Goal: Information Seeking & Learning: Learn about a topic

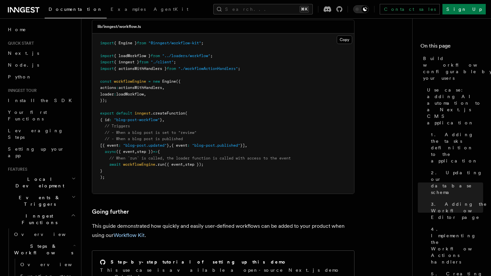
scroll to position [2927, 0]
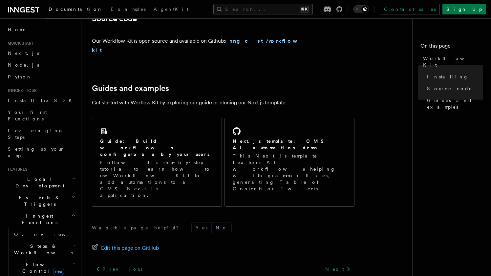
scroll to position [409, 0]
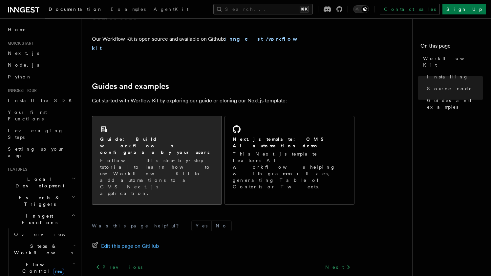
click at [178, 136] on div "Guide: Build workflows configurable by your users Follow this step-by-step tuto…" at bounding box center [157, 166] width 114 height 61
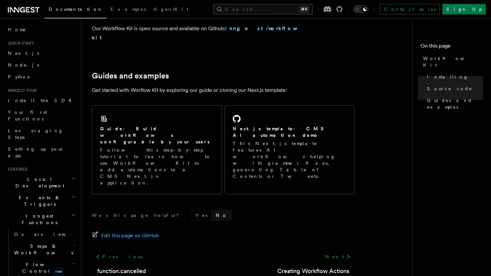
click at [212, 210] on button "No" at bounding box center [222, 215] width 20 height 10
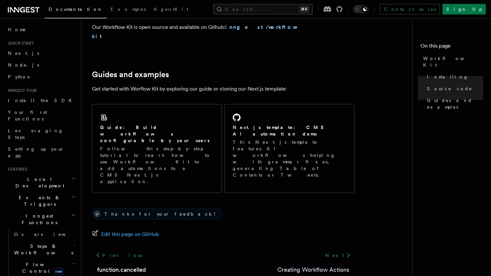
click at [333, 265] on link "Creating Workflow Actions" at bounding box center [313, 269] width 72 height 9
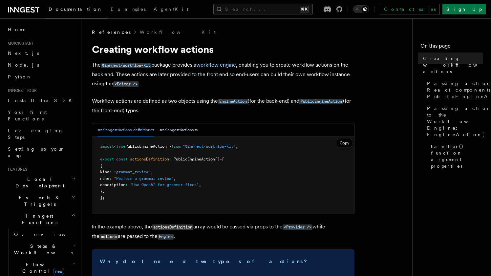
click at [181, 134] on button "src/inngest/actions.ts" at bounding box center [178, 129] width 38 height 13
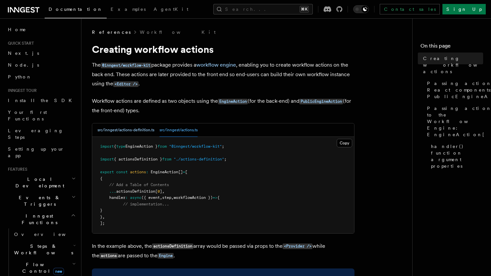
click at [132, 133] on button "src/inngest/actions-definition.ts" at bounding box center [125, 129] width 57 height 13
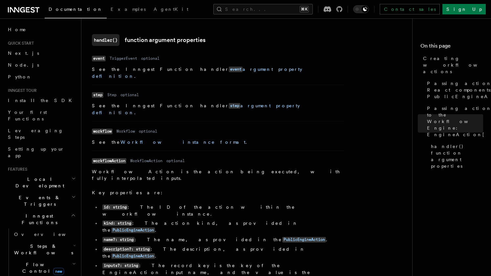
scroll to position [954, 0]
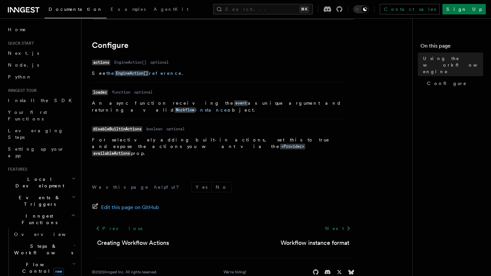
scroll to position [235, 0]
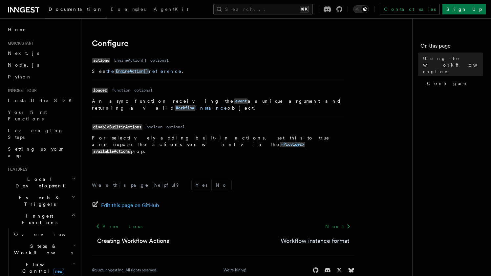
click at [331, 236] on link "Workflow instance format" at bounding box center [315, 240] width 69 height 9
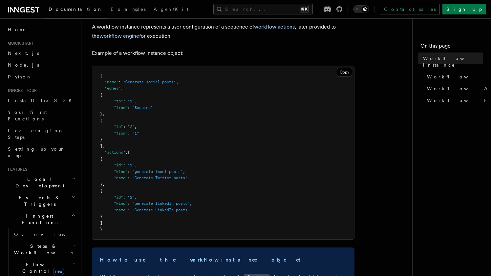
scroll to position [41, 0]
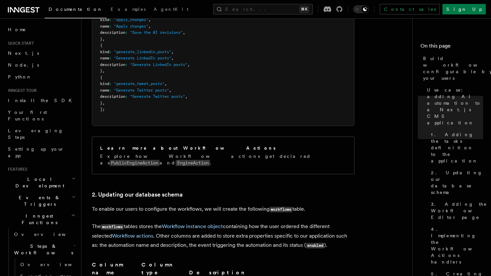
scroll to position [904, 0]
